Goal: Find specific page/section: Find specific page/section

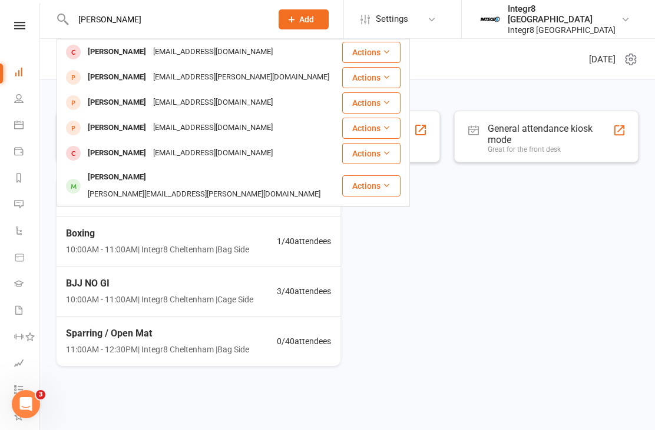
type input "[PERSON_NAME]"
click at [24, 102] on link "People" at bounding box center [27, 100] width 26 height 26
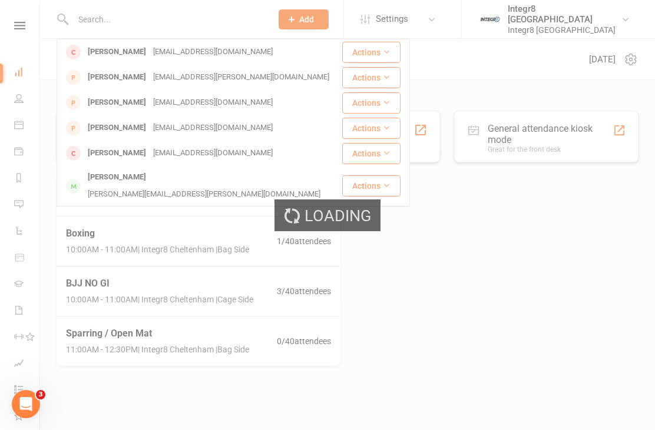
click at [19, 132] on div "Loading" at bounding box center [327, 215] width 655 height 430
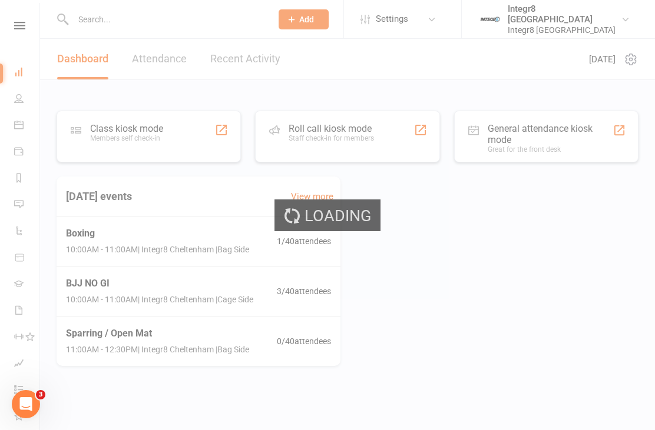
select select "100"
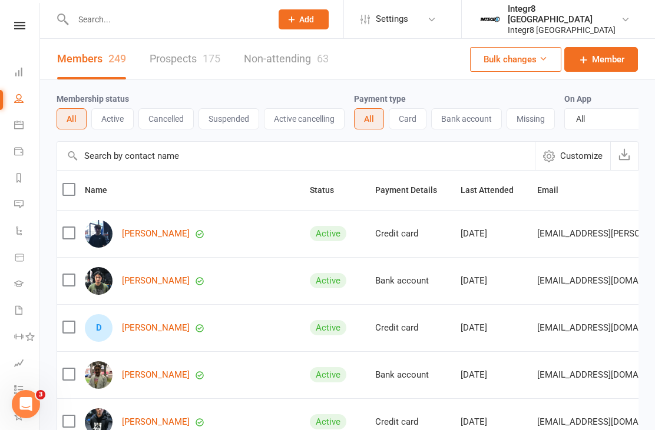
click at [159, 61] on link "Prospects 175" at bounding box center [185, 59] width 71 height 41
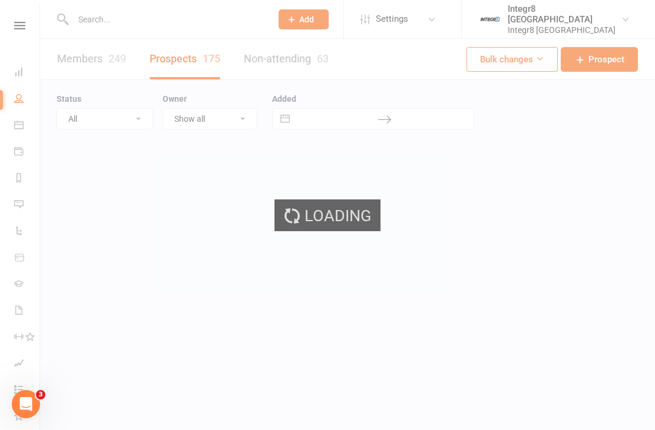
click at [174, 22] on div "Loading" at bounding box center [327, 215] width 655 height 430
select select "25"
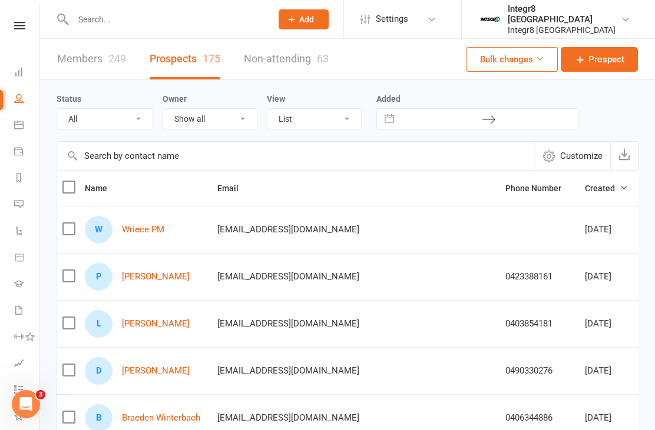
click at [180, 34] on div at bounding box center [160, 19] width 207 height 38
click at [220, 24] on input "text" at bounding box center [166, 19] width 194 height 16
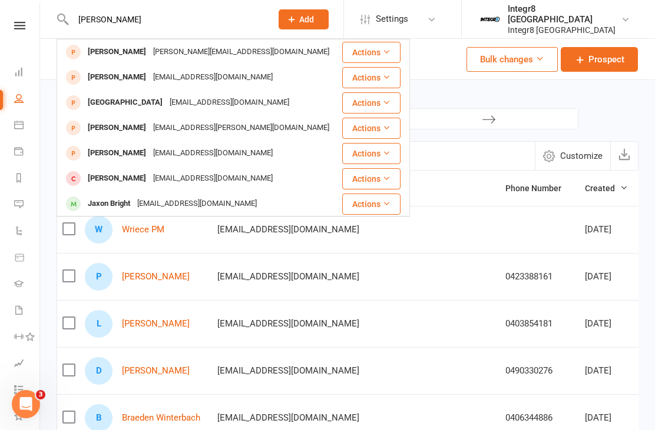
type input "[PERSON_NAME]"
click at [22, 122] on icon at bounding box center [18, 124] width 9 height 9
